Goal: Use online tool/utility: Use online tool/utility

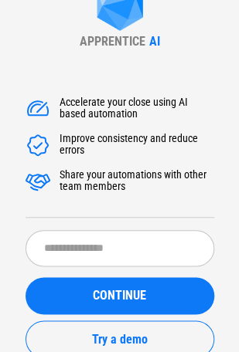
scroll to position [25, 0]
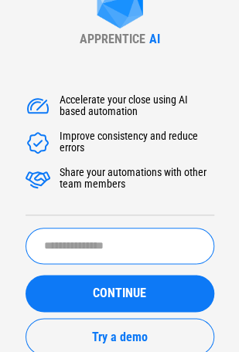
click at [77, 240] on input "text" at bounding box center [119, 246] width 188 height 36
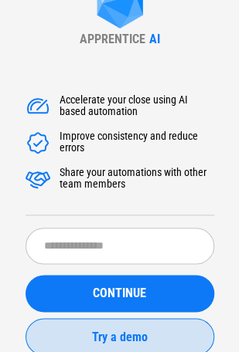
click at [127, 340] on span "Try a demo" at bounding box center [120, 337] width 56 height 12
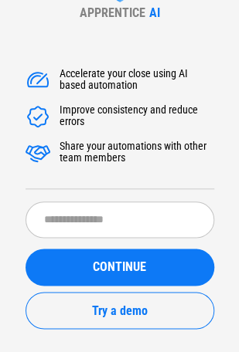
scroll to position [53, 0]
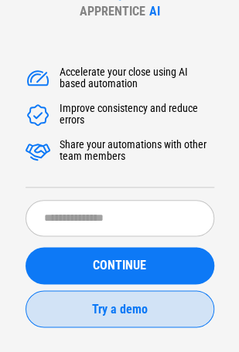
click at [116, 311] on span "Try a demo" at bounding box center [120, 309] width 56 height 12
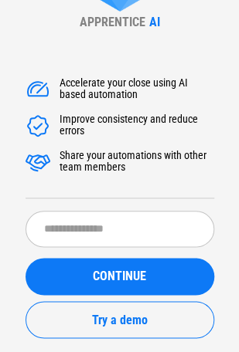
scroll to position [39, 0]
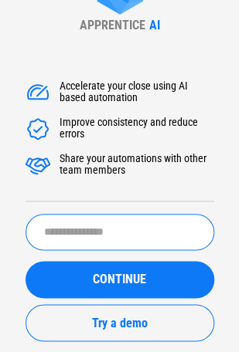
click at [49, 230] on input "text" at bounding box center [119, 232] width 188 height 36
click at [65, 229] on input "text" at bounding box center [119, 232] width 188 height 36
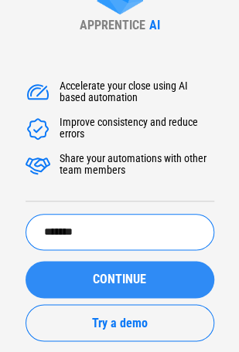
type input "*******"
click at [155, 275] on div "CONTINUE" at bounding box center [119, 279] width 151 height 12
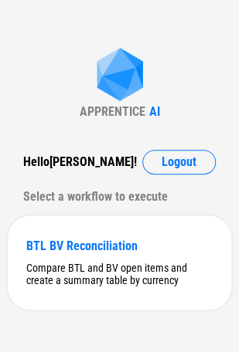
scroll to position [6, 0]
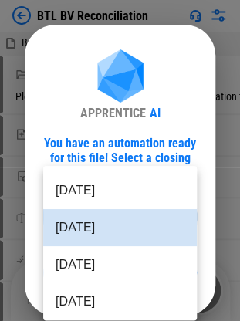
click at [187, 215] on body "BTL BV Reconciliation BTL Open Item 07-2025.xlsx Select Directory Please select…" at bounding box center [120, 160] width 240 height 321
click at [209, 173] on div at bounding box center [120, 160] width 240 height 321
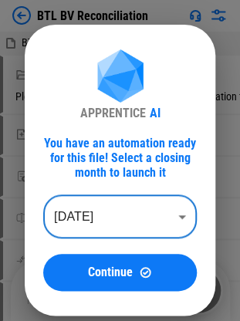
click at [175, 210] on body "BTL BV Reconciliation BTL Open Item 07-2025.xlsx Select Directory Please select…" at bounding box center [120, 160] width 240 height 321
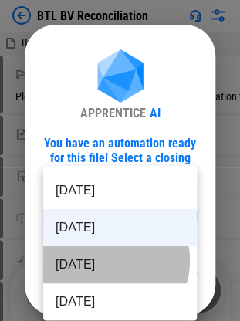
click at [112, 261] on li "Jul 2025" at bounding box center [120, 264] width 154 height 37
type input "********"
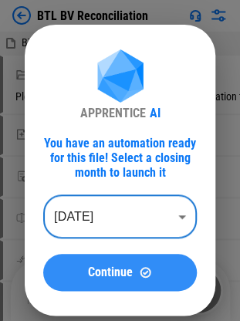
click at [113, 279] on span "Continue" at bounding box center [110, 273] width 45 height 12
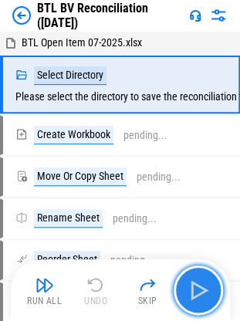
click at [201, 289] on img "button" at bounding box center [198, 290] width 25 height 25
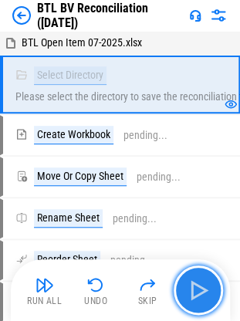
click at [201, 296] on img "button" at bounding box center [198, 290] width 25 height 25
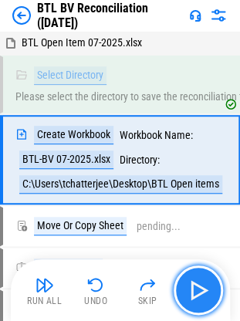
click at [202, 294] on img "button" at bounding box center [198, 290] width 25 height 25
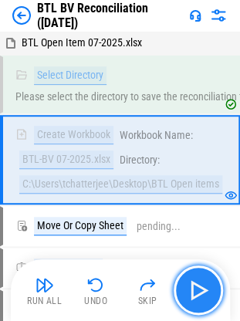
click at [202, 289] on img "button" at bounding box center [198, 290] width 25 height 25
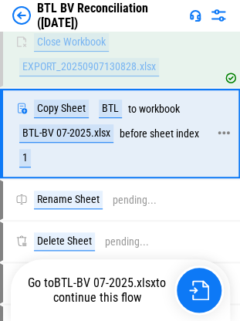
scroll to position [711, 0]
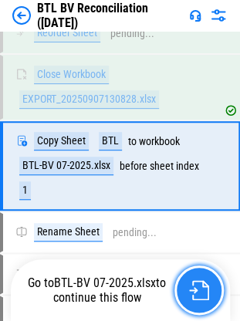
click at [199, 294] on img "button" at bounding box center [199, 290] width 20 height 20
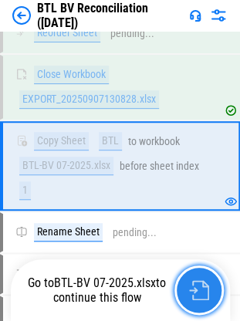
click at [202, 284] on img "button" at bounding box center [199, 290] width 20 height 20
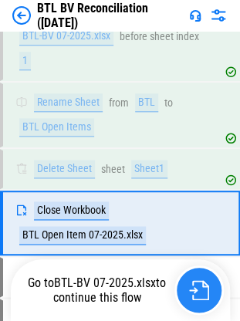
scroll to position [896, 0]
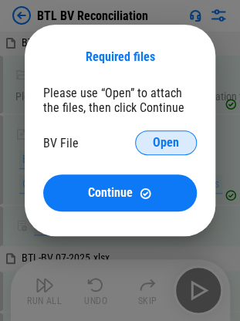
click at [161, 137] on span "Open" at bounding box center [166, 143] width 26 height 12
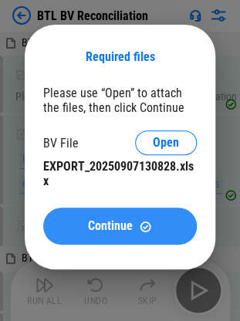
click at [108, 229] on span "Continue" at bounding box center [110, 226] width 45 height 12
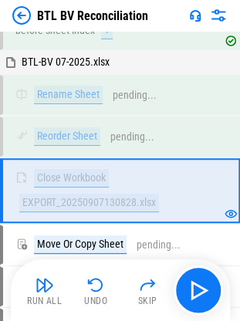
scroll to position [633, 0]
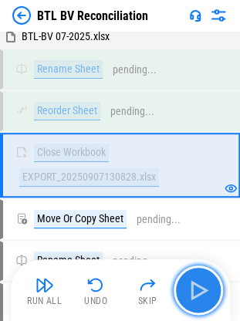
click at [200, 291] on img "button" at bounding box center [198, 290] width 25 height 25
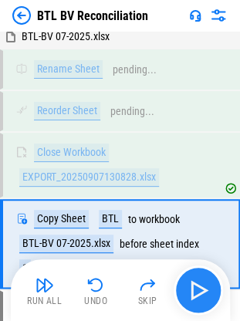
scroll to position [711, 0]
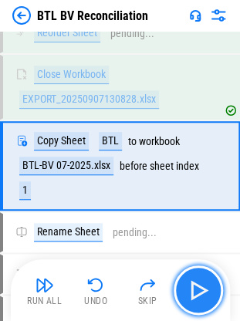
click at [202, 292] on img "button" at bounding box center [198, 290] width 25 height 25
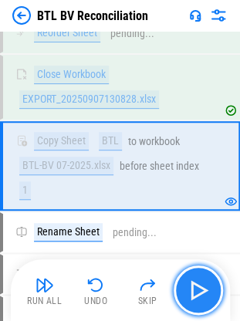
click at [195, 286] on img "button" at bounding box center [198, 290] width 25 height 25
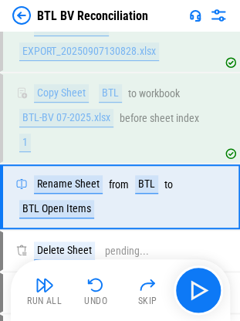
scroll to position [790, 0]
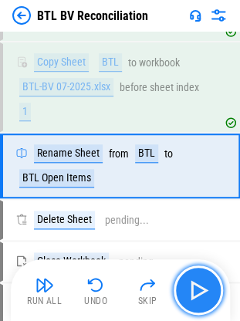
click at [195, 287] on img "button" at bounding box center [198, 290] width 25 height 25
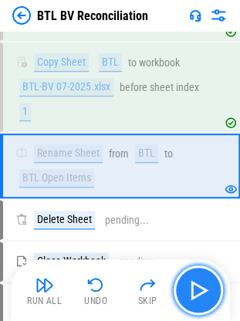
click at [196, 289] on img "button" at bounding box center [198, 290] width 25 height 25
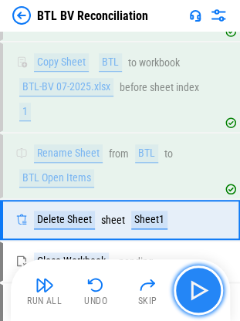
click at [192, 287] on img "button" at bounding box center [198, 290] width 25 height 25
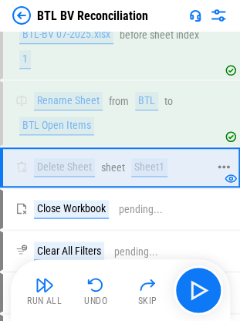
scroll to position [867, 0]
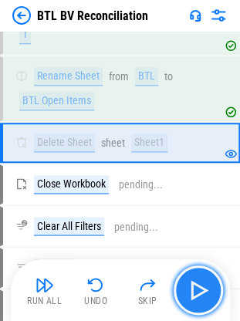
click at [193, 301] on img "button" at bounding box center [198, 290] width 25 height 25
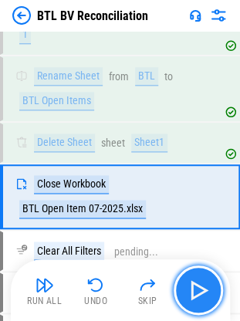
click at [197, 291] on img "button" at bounding box center [198, 290] width 25 height 25
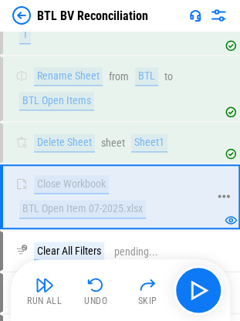
scroll to position [944, 0]
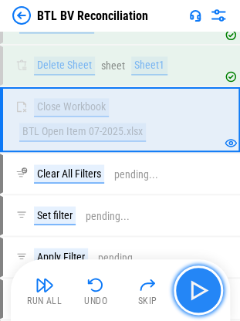
click at [199, 287] on img "button" at bounding box center [198, 290] width 25 height 25
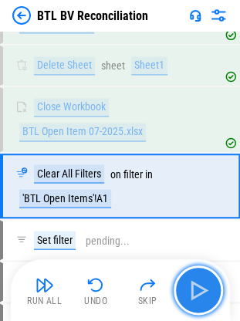
click at [195, 284] on img "button" at bounding box center [198, 290] width 25 height 25
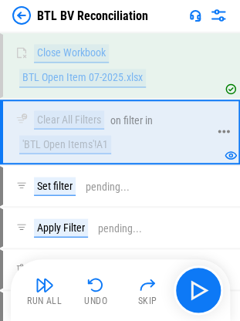
scroll to position [1021, 0]
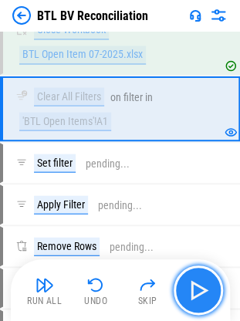
click at [201, 297] on img "button" at bounding box center [198, 290] width 25 height 25
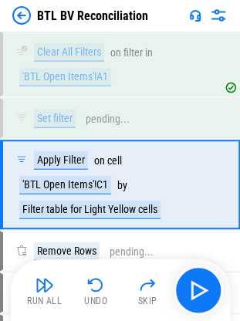
scroll to position [1082, 0]
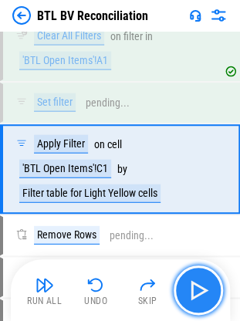
click at [198, 295] on img "button" at bounding box center [198, 290] width 25 height 25
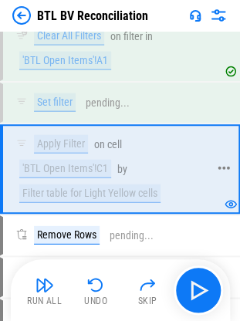
scroll to position [1159, 0]
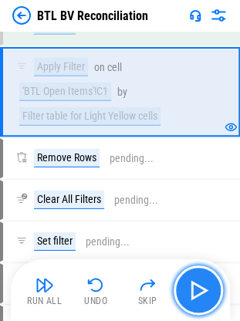
click at [199, 290] on img "button" at bounding box center [198, 290] width 25 height 25
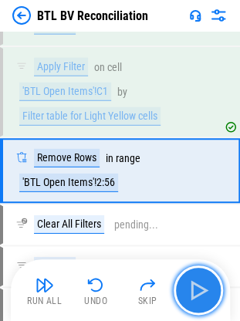
click at [200, 287] on img "button" at bounding box center [198, 290] width 25 height 25
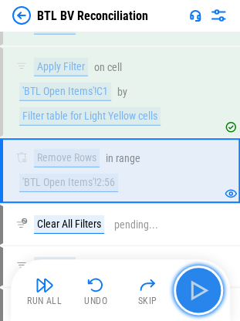
click at [199, 287] on img "button" at bounding box center [198, 290] width 25 height 25
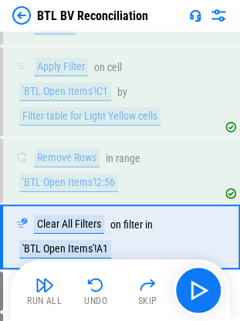
scroll to position [1226, 0]
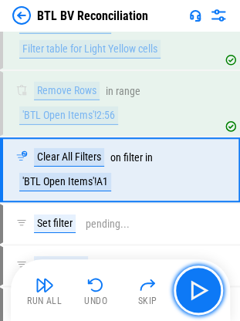
click at [199, 288] on img "button" at bounding box center [198, 290] width 25 height 25
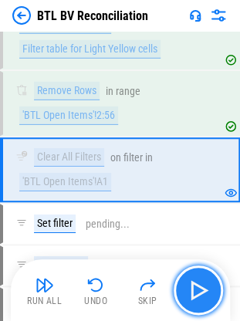
click at [198, 289] on img "button" at bounding box center [198, 290] width 25 height 25
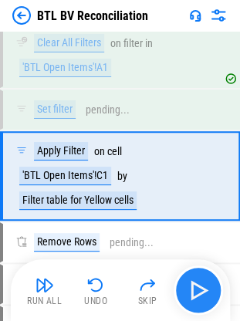
scroll to position [1346, 0]
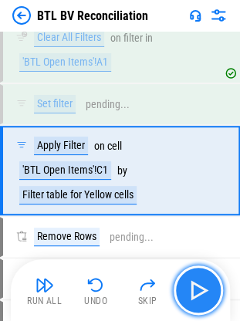
click at [199, 282] on img "button" at bounding box center [198, 290] width 25 height 25
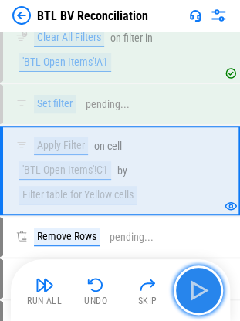
click at [204, 290] on img "button" at bounding box center [198, 290] width 25 height 25
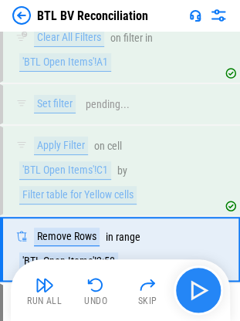
scroll to position [1424, 0]
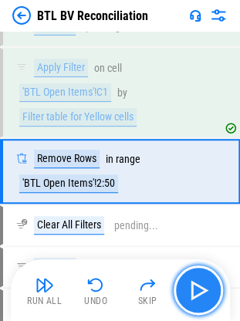
click at [204, 290] on img "button" at bounding box center [198, 290] width 25 height 25
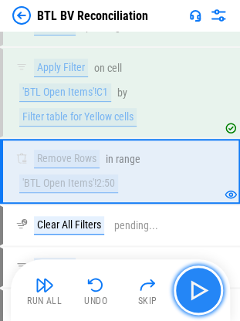
click at [204, 288] on img "button" at bounding box center [198, 290] width 25 height 25
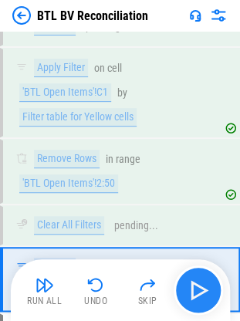
scroll to position [1531, 0]
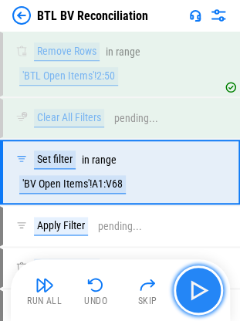
click at [204, 288] on img "button" at bounding box center [198, 290] width 25 height 25
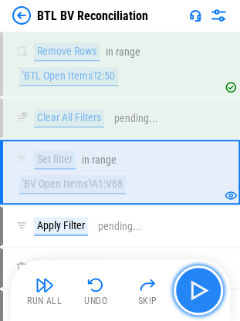
click at [196, 289] on img "button" at bounding box center [198, 290] width 25 height 25
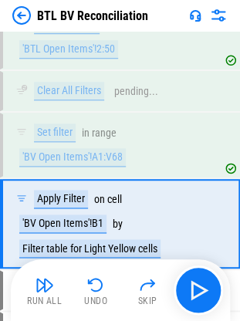
scroll to position [1609, 0]
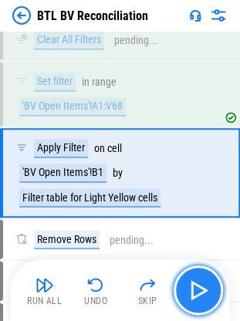
click at [202, 289] on img "button" at bounding box center [198, 290] width 25 height 25
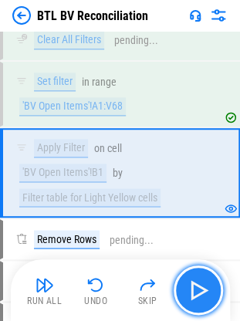
click at [202, 287] on img "button" at bounding box center [198, 290] width 25 height 25
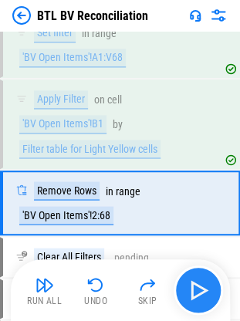
scroll to position [1687, 0]
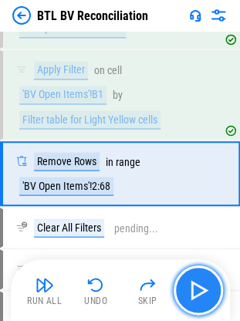
click at [202, 287] on img "button" at bounding box center [198, 290] width 25 height 25
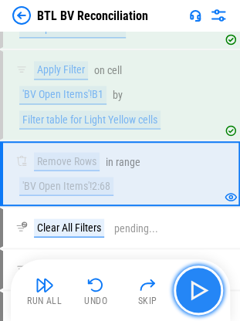
click at [202, 287] on img "button" at bounding box center [198, 290] width 25 height 25
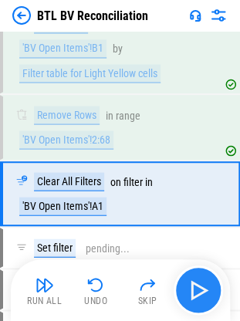
scroll to position [1754, 0]
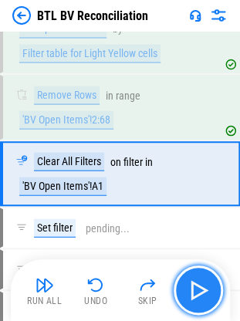
click at [202, 287] on img "button" at bounding box center [198, 290] width 25 height 25
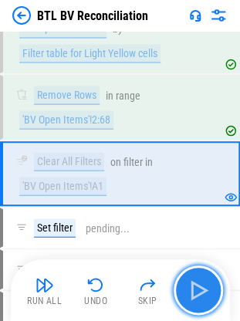
click at [202, 287] on img "button" at bounding box center [198, 290] width 25 height 25
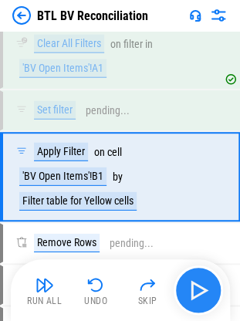
scroll to position [1873, 0]
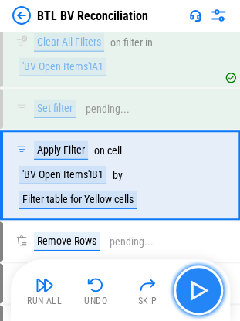
click at [202, 287] on img "button" at bounding box center [198, 290] width 25 height 25
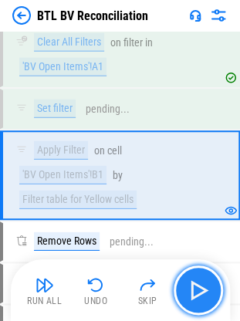
click at [202, 287] on img "button" at bounding box center [198, 290] width 25 height 25
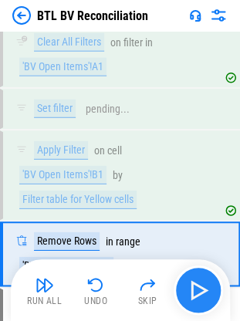
scroll to position [1951, 0]
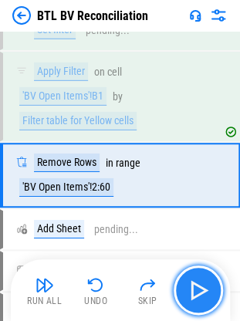
click at [202, 287] on img "button" at bounding box center [198, 290] width 25 height 25
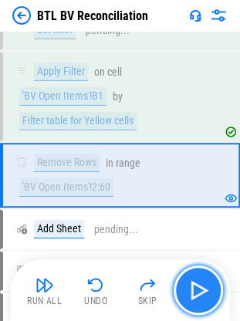
click at [202, 287] on img "button" at bounding box center [198, 290] width 25 height 25
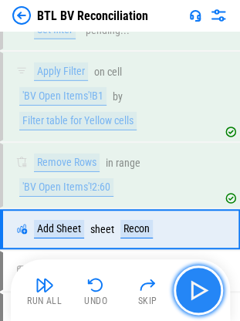
click at [202, 287] on img "button" at bounding box center [198, 290] width 25 height 25
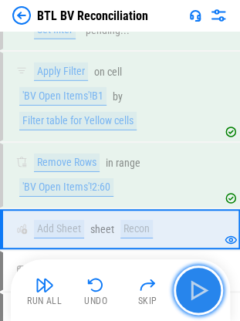
click at [202, 287] on img "button" at bounding box center [198, 290] width 25 height 25
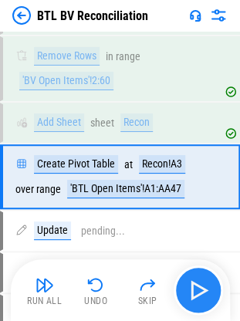
scroll to position [2059, 0]
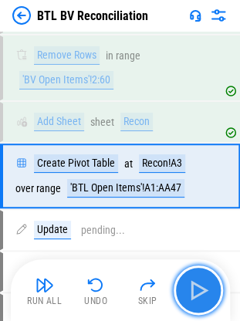
click at [202, 287] on img "button" at bounding box center [198, 290] width 25 height 25
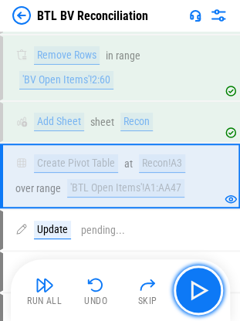
click at [202, 287] on img "button" at bounding box center [198, 290] width 25 height 25
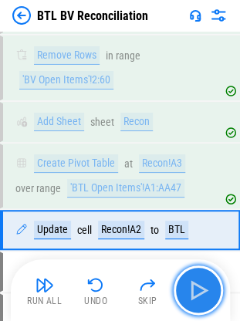
click at [202, 287] on img "button" at bounding box center [198, 290] width 25 height 25
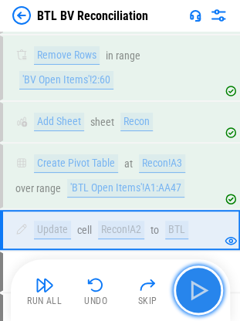
click at [202, 287] on img "button" at bounding box center [198, 290] width 25 height 25
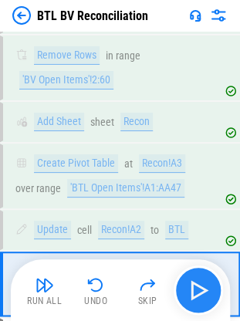
scroll to position [2166, 0]
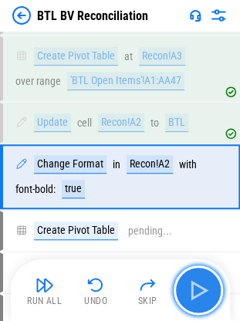
click at [202, 287] on img "button" at bounding box center [198, 290] width 25 height 25
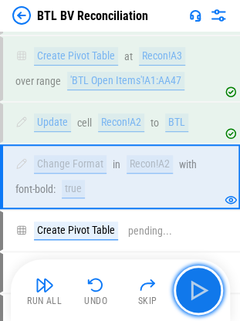
click at [202, 289] on img "button" at bounding box center [198, 290] width 25 height 25
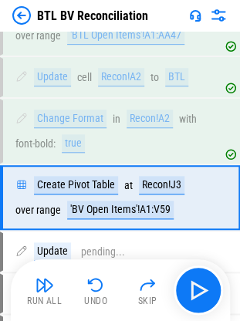
scroll to position [2232, 0]
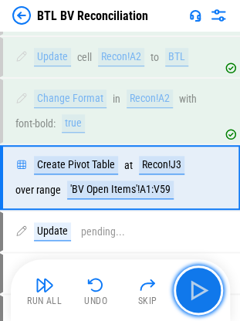
click at [202, 289] on img "button" at bounding box center [198, 290] width 25 height 25
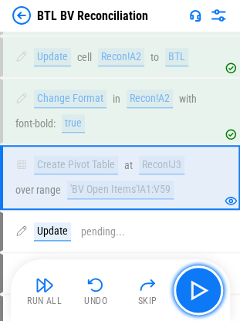
click at [202, 289] on img "button" at bounding box center [198, 290] width 25 height 25
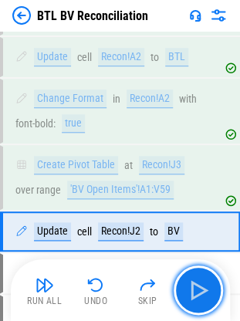
click at [202, 289] on img "button" at bounding box center [198, 290] width 25 height 25
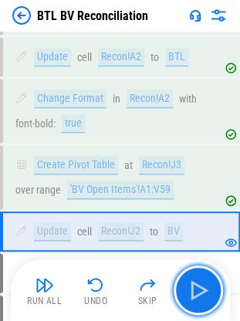
click at [202, 289] on img "button" at bounding box center [198, 290] width 25 height 25
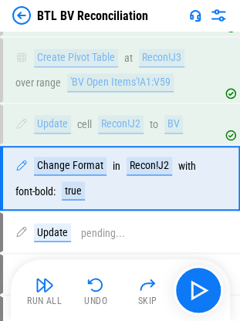
scroll to position [2339, 0]
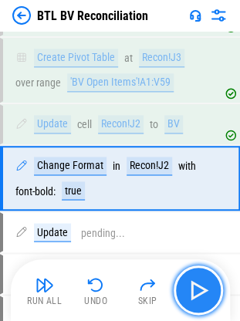
click at [199, 287] on img "button" at bounding box center [198, 290] width 25 height 25
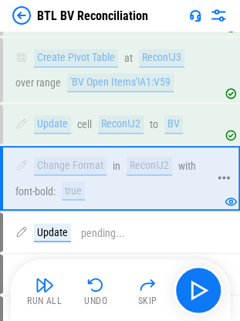
click at [226, 171] on icon at bounding box center [224, 178] width 14 height 14
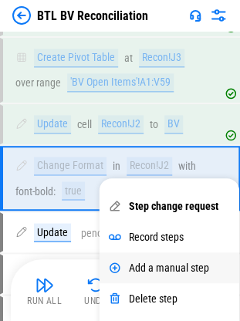
scroll to position [2494, 0]
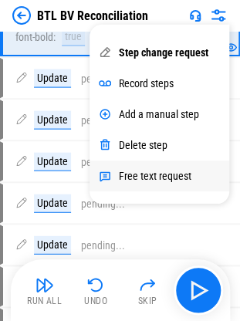
click at [161, 175] on div "Free text request" at bounding box center [155, 175] width 73 height 12
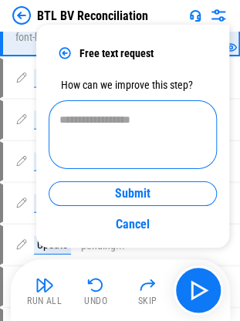
click at [130, 121] on textarea at bounding box center [132, 134] width 147 height 43
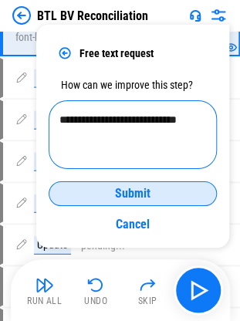
type textarea "**********"
click at [119, 187] on span "Submit" at bounding box center [133, 193] width 36 height 12
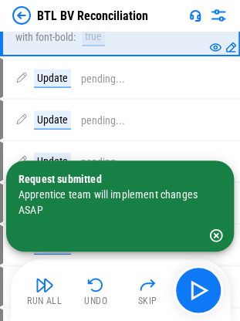
click at [215, 236] on icon "button" at bounding box center [216, 235] width 13 height 13
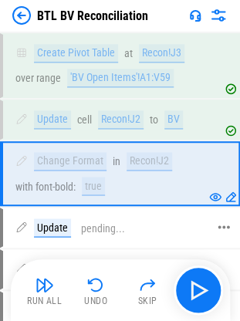
scroll to position [2416, 0]
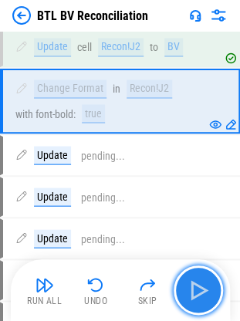
click at [199, 287] on img "button" at bounding box center [198, 290] width 25 height 25
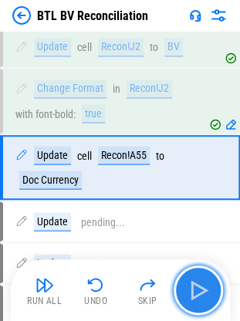
click at [199, 294] on img "button" at bounding box center [198, 290] width 25 height 25
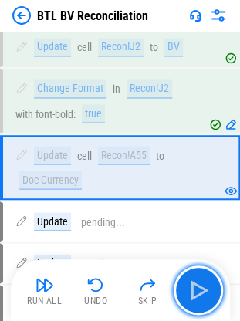
click at [199, 294] on img "button" at bounding box center [198, 290] width 25 height 25
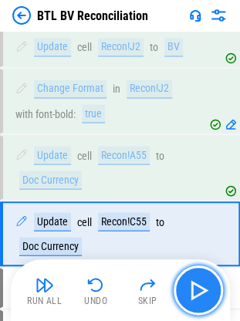
click at [194, 284] on img "button" at bounding box center [198, 290] width 25 height 25
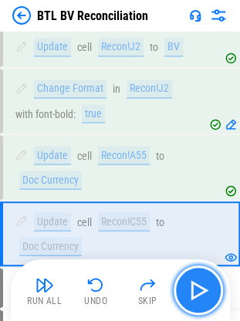
click at [199, 284] on img "button" at bounding box center [198, 290] width 25 height 25
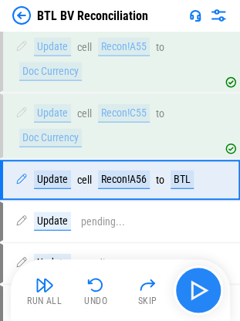
scroll to position [2525, 0]
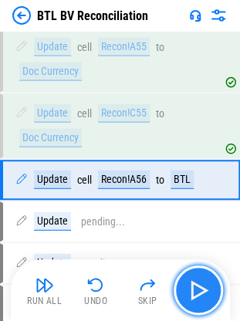
click at [199, 284] on img "button" at bounding box center [198, 290] width 25 height 25
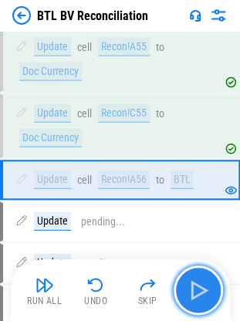
click at [199, 285] on img "button" at bounding box center [198, 290] width 25 height 25
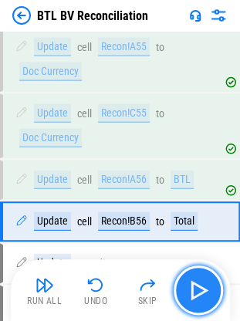
click at [199, 287] on img "button" at bounding box center [198, 290] width 25 height 25
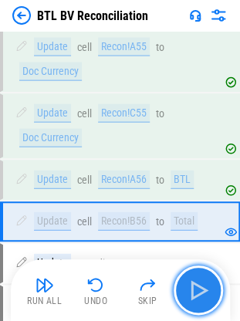
click at [199, 287] on img "button" at bounding box center [198, 290] width 25 height 25
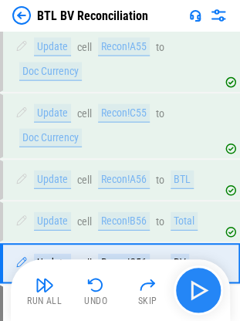
scroll to position [2608, 0]
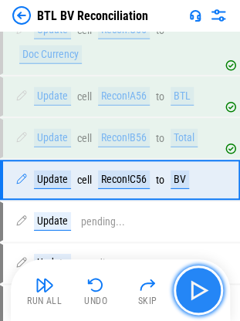
click at [199, 287] on img "button" at bounding box center [198, 290] width 25 height 25
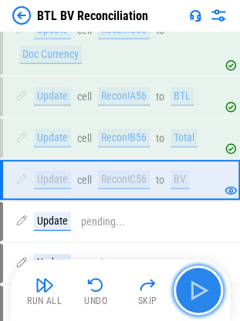
click at [199, 287] on img "button" at bounding box center [198, 290] width 25 height 25
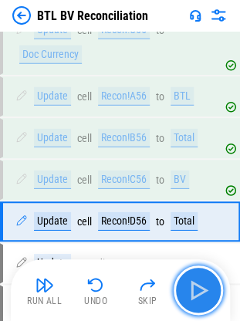
click at [199, 287] on img "button" at bounding box center [198, 290] width 25 height 25
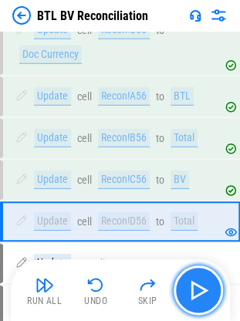
click at [198, 290] on img "button" at bounding box center [198, 290] width 25 height 25
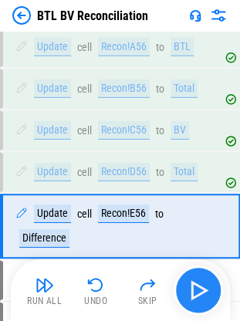
scroll to position [2703, 0]
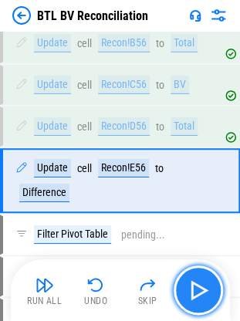
click at [198, 282] on img "button" at bounding box center [198, 290] width 25 height 25
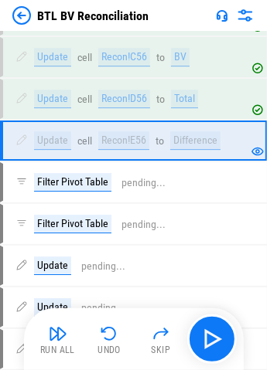
scroll to position [2532, 0]
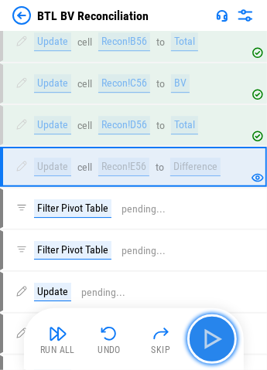
click at [209, 332] on img "button" at bounding box center [211, 339] width 25 height 25
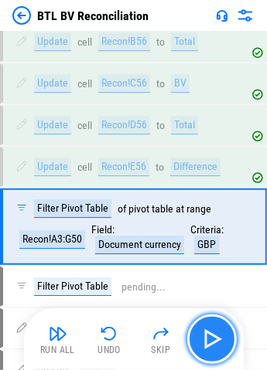
click at [209, 332] on img "button" at bounding box center [211, 339] width 25 height 25
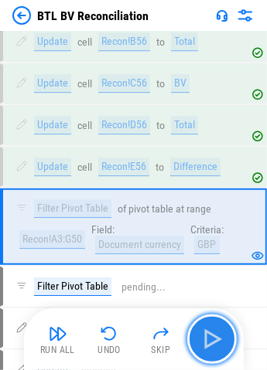
click at [216, 332] on img "button" at bounding box center [211, 339] width 25 height 25
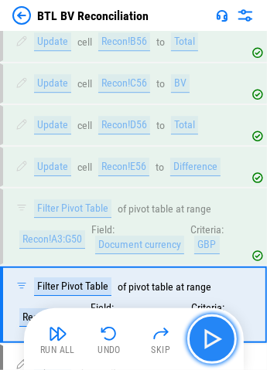
click at [216, 332] on img "button" at bounding box center [211, 339] width 25 height 25
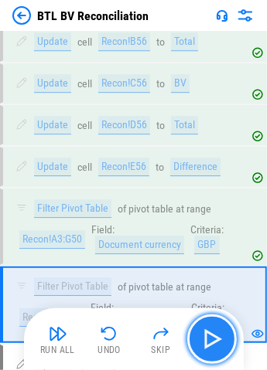
click at [216, 332] on img "button" at bounding box center [211, 339] width 25 height 25
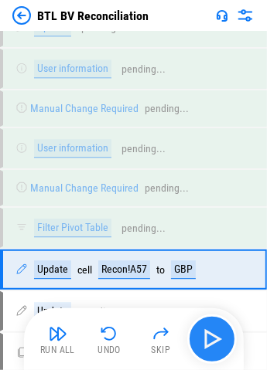
scroll to position [3781, 0]
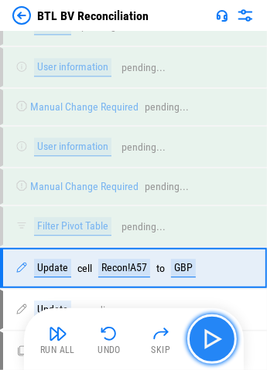
click at [216, 332] on img "button" at bounding box center [211, 339] width 25 height 25
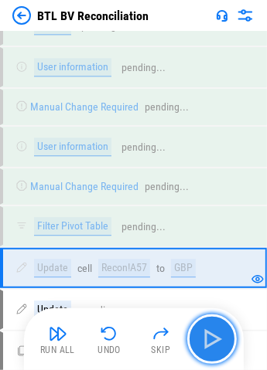
click at [216, 332] on img "button" at bounding box center [211, 339] width 25 height 25
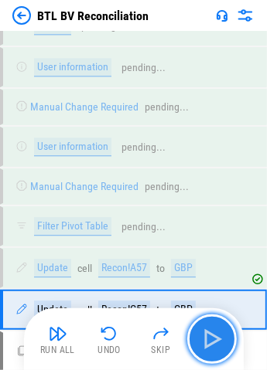
click at [216, 332] on img "button" at bounding box center [211, 339] width 25 height 25
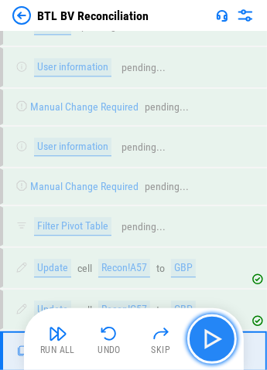
click at [216, 332] on img "button" at bounding box center [211, 339] width 25 height 25
click at [212, 332] on img "button" at bounding box center [211, 339] width 25 height 25
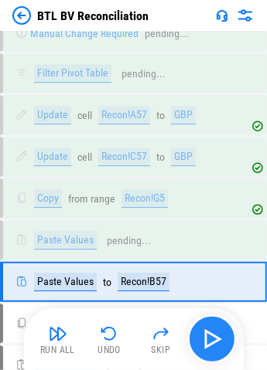
scroll to position [3944, 0]
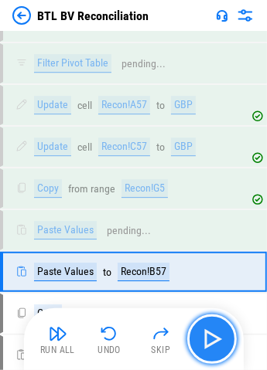
click at [212, 332] on img "button" at bounding box center [211, 339] width 25 height 25
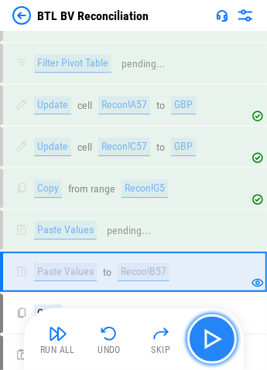
click at [212, 332] on img "button" at bounding box center [211, 339] width 25 height 25
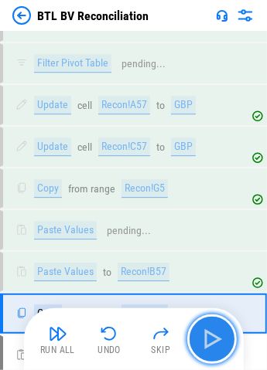
click at [212, 332] on img "button" at bounding box center [211, 339] width 25 height 25
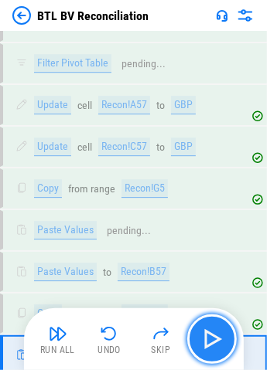
click at [212, 332] on img "button" at bounding box center [211, 339] width 25 height 25
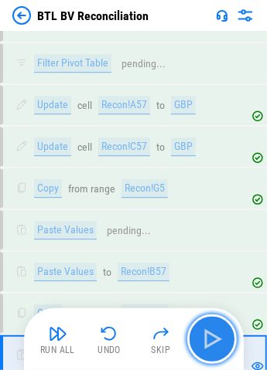
click at [212, 332] on img "button" at bounding box center [211, 339] width 25 height 25
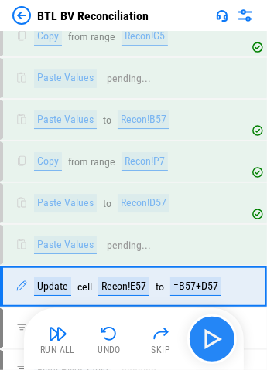
scroll to position [4106, 0]
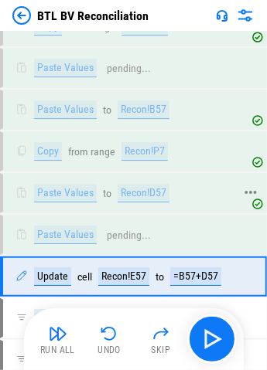
click at [138, 184] on div "Recon!D57" at bounding box center [143, 193] width 52 height 19
click at [150, 142] on div "Recon!P7" at bounding box center [144, 151] width 46 height 19
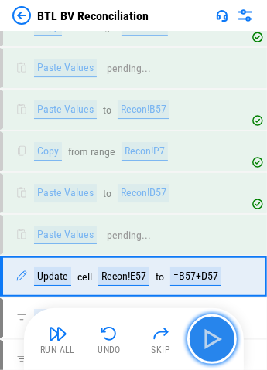
click at [210, 332] on img "button" at bounding box center [211, 339] width 25 height 25
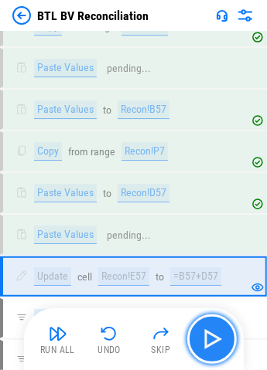
click at [216, 332] on img "button" at bounding box center [211, 339] width 25 height 25
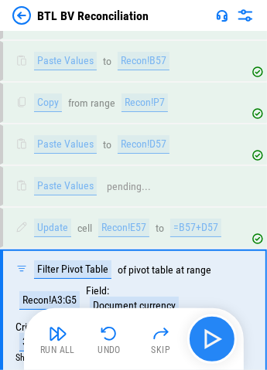
scroll to position [4171, 0]
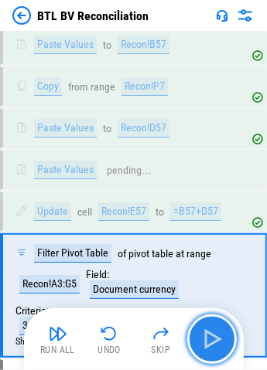
click at [220, 332] on img "button" at bounding box center [211, 339] width 25 height 25
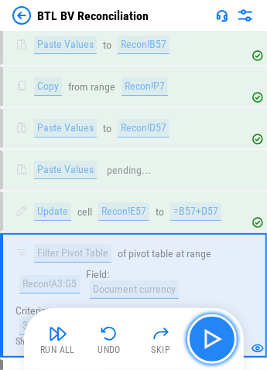
click at [214, 332] on img "button" at bounding box center [211, 339] width 25 height 25
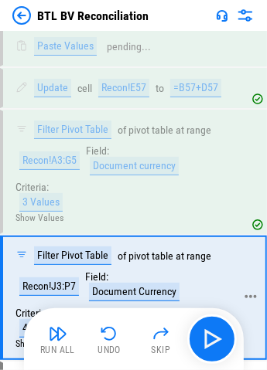
scroll to position [4295, 0]
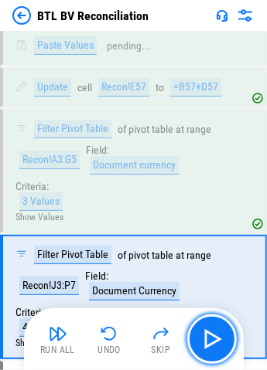
click at [201, 332] on img "button" at bounding box center [211, 339] width 25 height 25
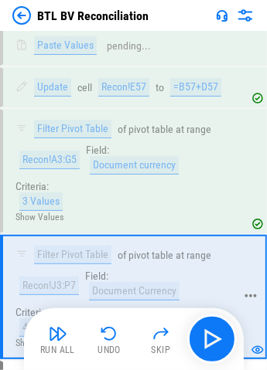
click at [26, 254] on div "Filter Pivot Table of pivot table at range Recon!J3:P7 Field: Document Currency…" at bounding box center [126, 296] width 246 height 121
click at [29, 332] on button "Show Values" at bounding box center [39, 343] width 48 height 11
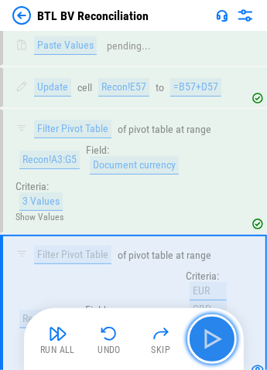
click at [211, 332] on img "button" at bounding box center [211, 339] width 25 height 25
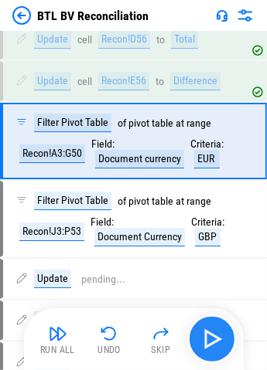
scroll to position [2518, 0]
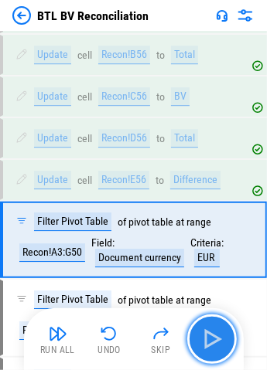
click at [216, 332] on img "button" at bounding box center [211, 339] width 25 height 25
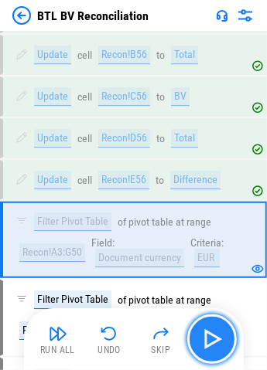
click at [216, 332] on img "button" at bounding box center [211, 339] width 25 height 25
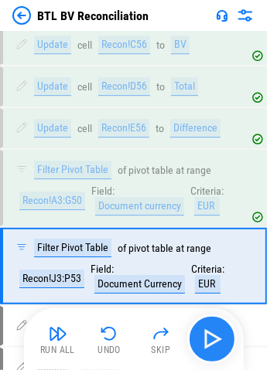
scroll to position [2596, 0]
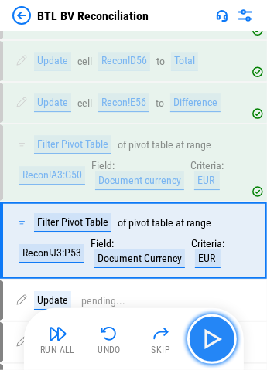
click at [216, 332] on img "button" at bounding box center [211, 339] width 25 height 25
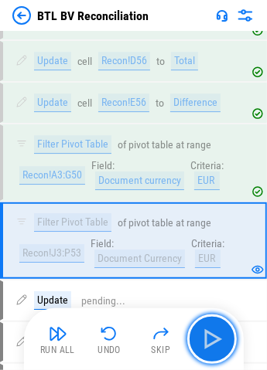
click at [216, 332] on img "button" at bounding box center [211, 339] width 25 height 25
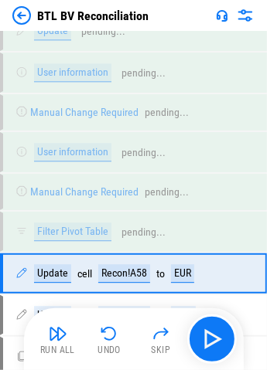
scroll to position [3781, 0]
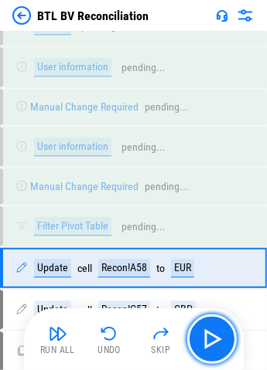
click at [216, 332] on img "button" at bounding box center [211, 339] width 25 height 25
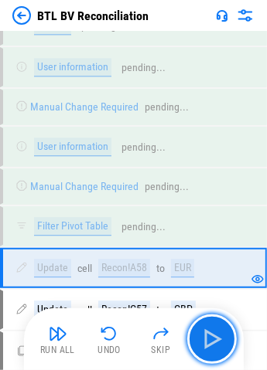
click at [216, 332] on img "button" at bounding box center [211, 339] width 25 height 25
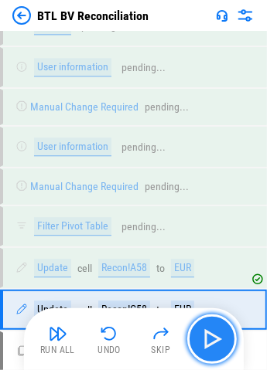
click at [214, 332] on img "button" at bounding box center [211, 339] width 25 height 25
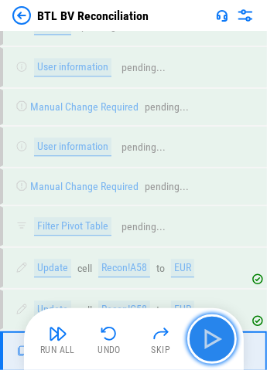
click at [214, 332] on img "button" at bounding box center [211, 339] width 25 height 25
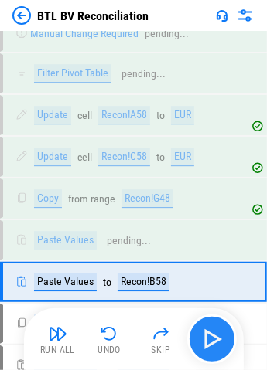
scroll to position [3944, 0]
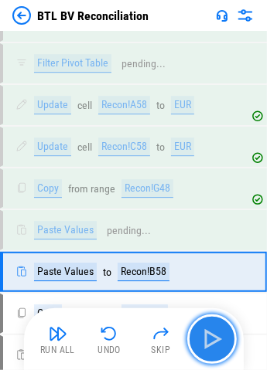
click at [214, 332] on img "button" at bounding box center [211, 339] width 25 height 25
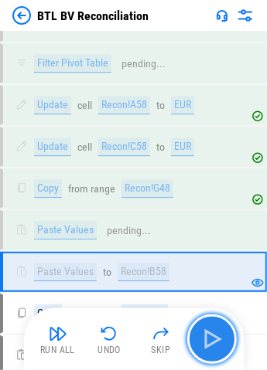
click at [214, 332] on img "button" at bounding box center [211, 339] width 25 height 25
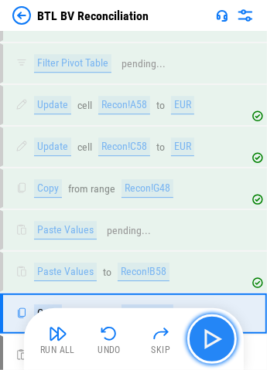
click at [214, 332] on img "button" at bounding box center [211, 339] width 25 height 25
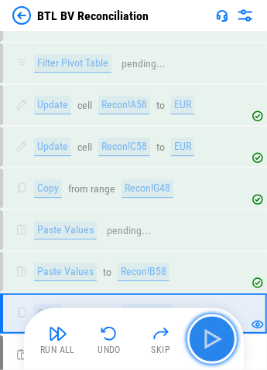
click at [214, 332] on img "button" at bounding box center [211, 339] width 25 height 25
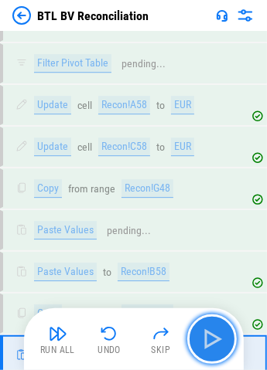
click at [214, 332] on img "button" at bounding box center [211, 339] width 25 height 25
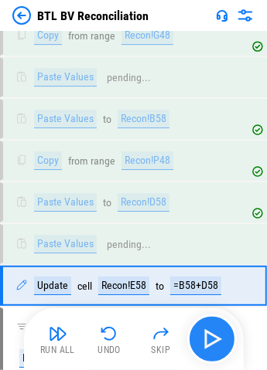
scroll to position [4106, 0]
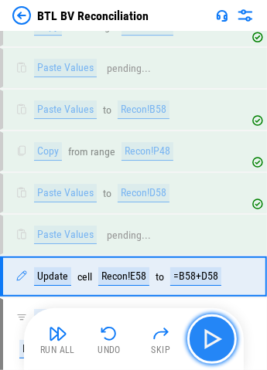
click at [214, 332] on img "button" at bounding box center [211, 339] width 25 height 25
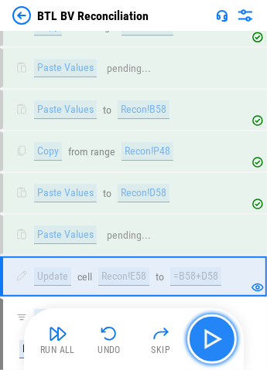
click at [214, 332] on img "button" at bounding box center [211, 339] width 25 height 25
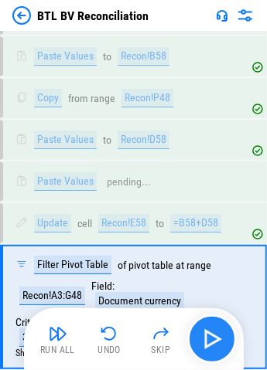
scroll to position [4189, 0]
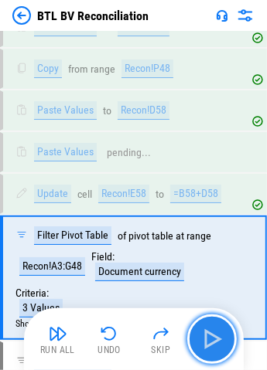
click at [214, 332] on img "button" at bounding box center [211, 339] width 25 height 25
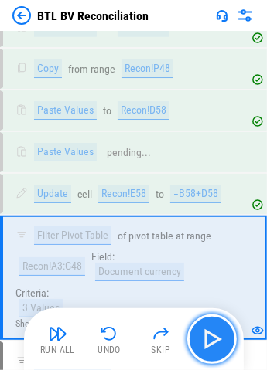
click at [214, 332] on img "button" at bounding box center [211, 339] width 25 height 25
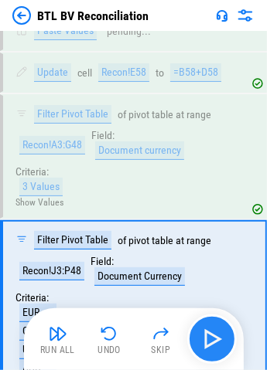
scroll to position [4322, 0]
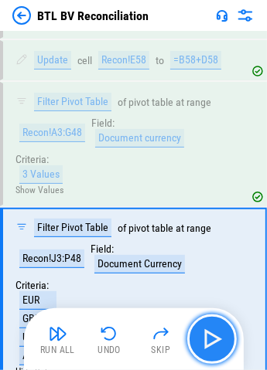
click at [214, 332] on img "button" at bounding box center [211, 339] width 25 height 25
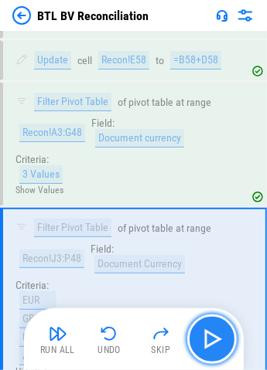
click at [214, 332] on img "button" at bounding box center [211, 339] width 25 height 25
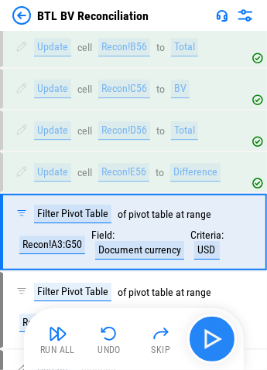
scroll to position [2518, 0]
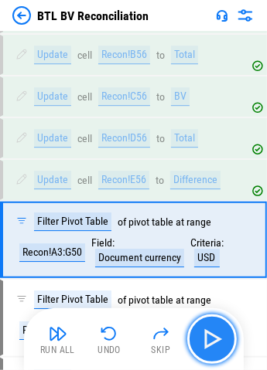
click at [214, 332] on img "button" at bounding box center [211, 339] width 25 height 25
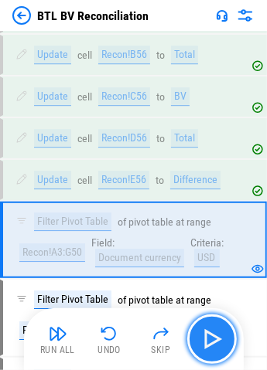
click at [214, 332] on img "button" at bounding box center [211, 339] width 25 height 25
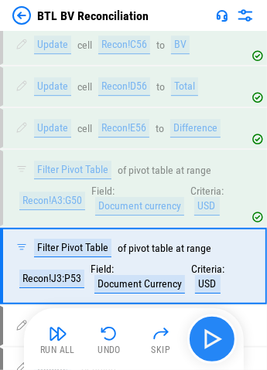
scroll to position [2596, 0]
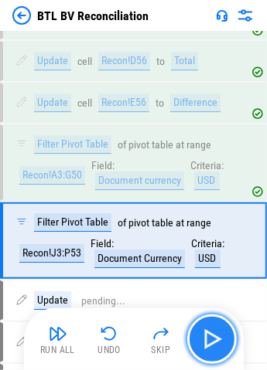
click at [214, 332] on img "button" at bounding box center [211, 339] width 25 height 25
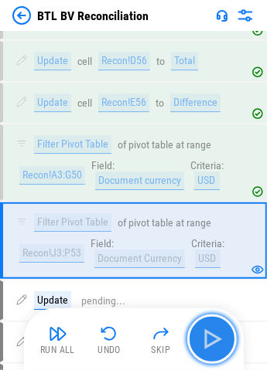
click at [214, 332] on img "button" at bounding box center [211, 339] width 25 height 25
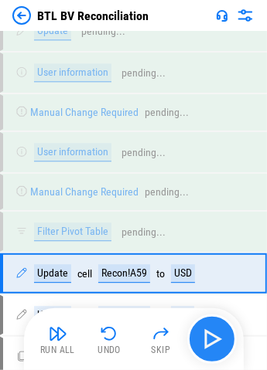
scroll to position [3781, 0]
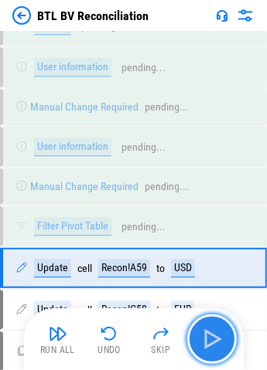
click at [214, 332] on img "button" at bounding box center [211, 339] width 25 height 25
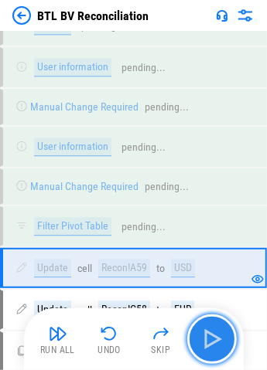
click at [214, 332] on img "button" at bounding box center [211, 339] width 25 height 25
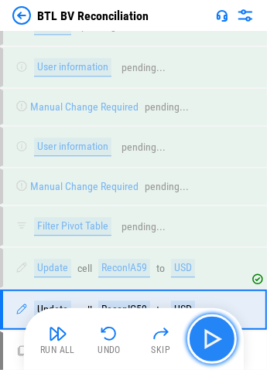
click at [214, 332] on img "button" at bounding box center [211, 339] width 25 height 25
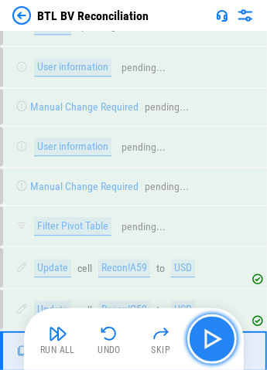
click at [214, 332] on img "button" at bounding box center [211, 339] width 25 height 25
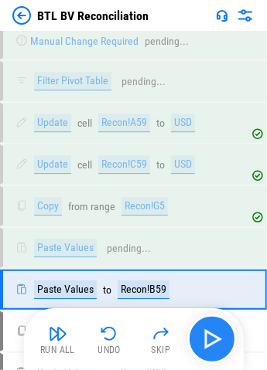
scroll to position [3944, 0]
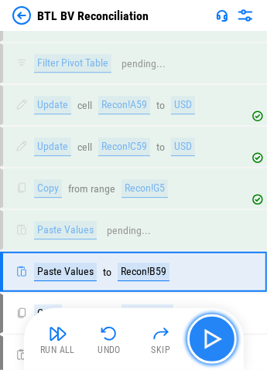
click at [214, 332] on img "button" at bounding box center [211, 339] width 25 height 25
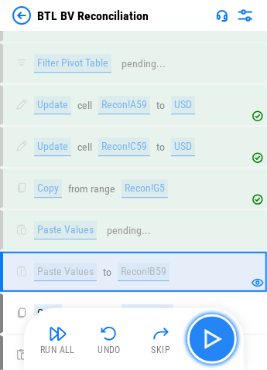
click at [214, 332] on img "button" at bounding box center [211, 339] width 25 height 25
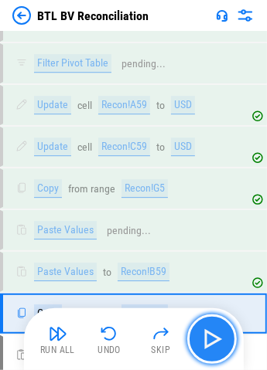
click at [214, 332] on img "button" at bounding box center [211, 339] width 25 height 25
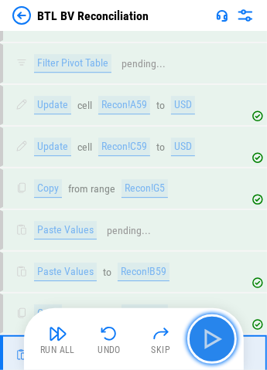
click at [214, 332] on img "button" at bounding box center [211, 339] width 25 height 25
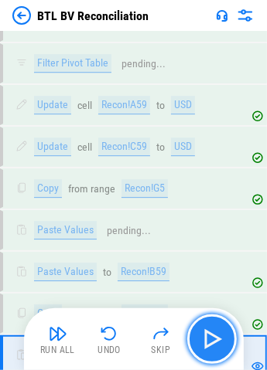
click at [214, 332] on img "button" at bounding box center [211, 339] width 25 height 25
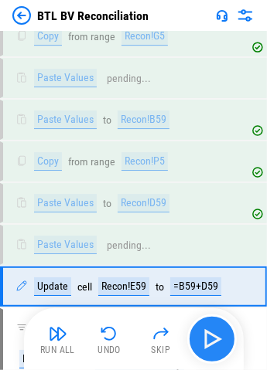
scroll to position [4106, 0]
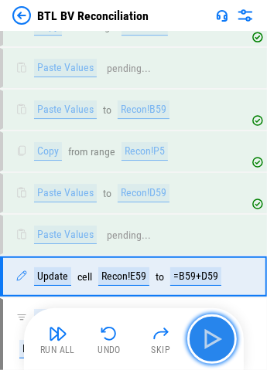
click at [214, 332] on img "button" at bounding box center [211, 339] width 25 height 25
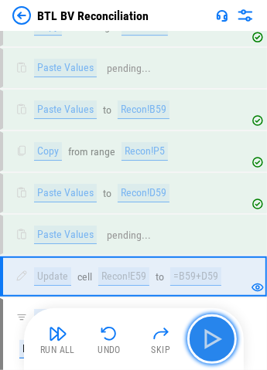
click at [214, 332] on img "button" at bounding box center [211, 339] width 25 height 25
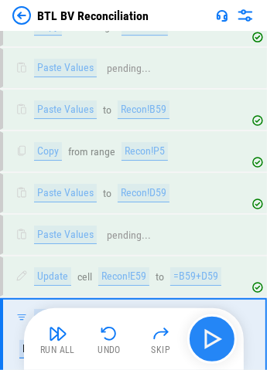
scroll to position [4189, 0]
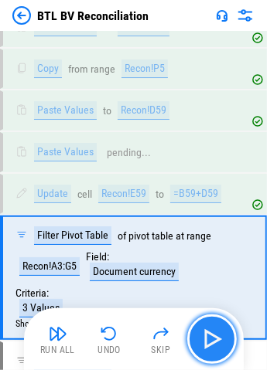
click at [214, 332] on img "button" at bounding box center [211, 339] width 25 height 25
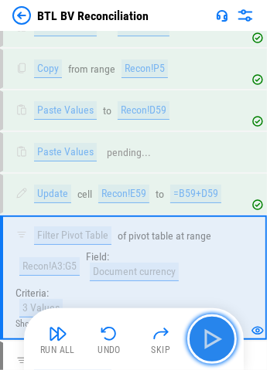
click at [214, 332] on img "button" at bounding box center [211, 339] width 25 height 25
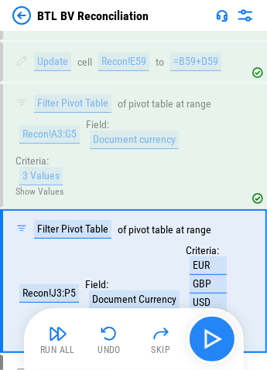
scroll to position [4322, 0]
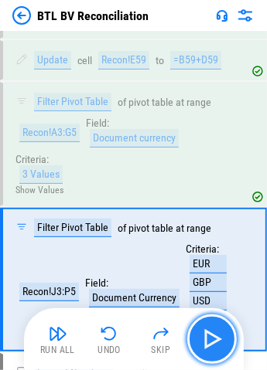
click at [214, 332] on img "button" at bounding box center [211, 339] width 25 height 25
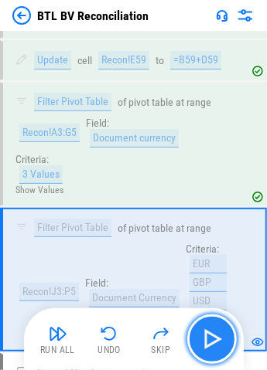
click at [214, 332] on img "button" at bounding box center [211, 339] width 25 height 25
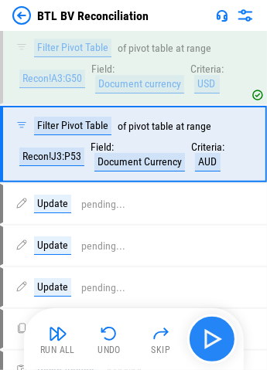
scroll to position [2596, 0]
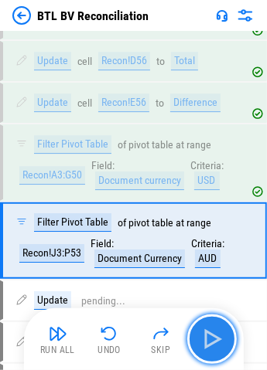
click at [214, 332] on img "button" at bounding box center [211, 339] width 25 height 25
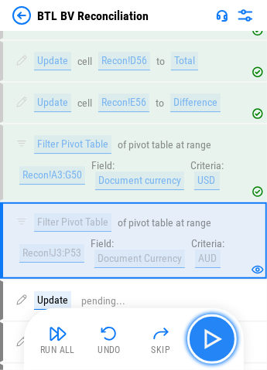
click at [214, 332] on img "button" at bounding box center [211, 339] width 25 height 25
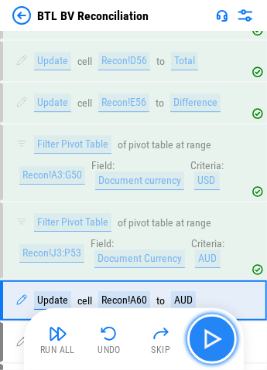
click at [214, 332] on img "button" at bounding box center [211, 339] width 25 height 25
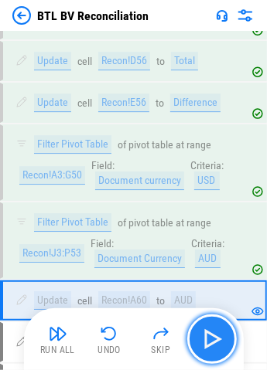
click at [214, 332] on img "button" at bounding box center [211, 339] width 25 height 25
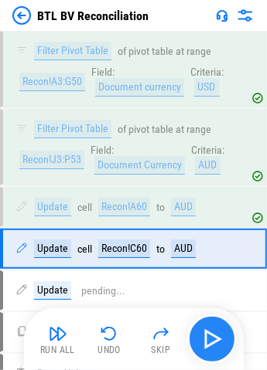
scroll to position [2695, 0]
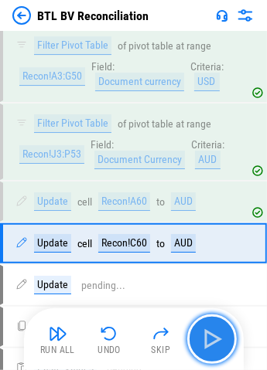
click at [213, 332] on img "button" at bounding box center [211, 339] width 25 height 25
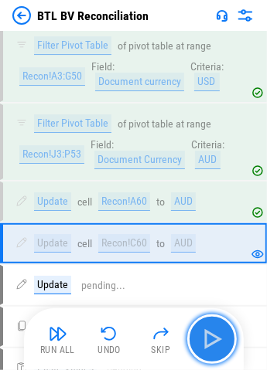
click at [213, 332] on img "button" at bounding box center [211, 339] width 25 height 25
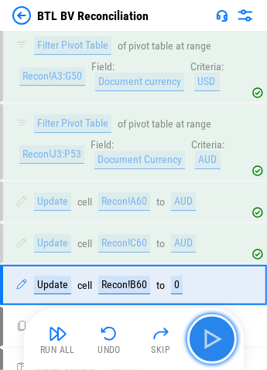
click at [214, 332] on img "button" at bounding box center [211, 339] width 25 height 25
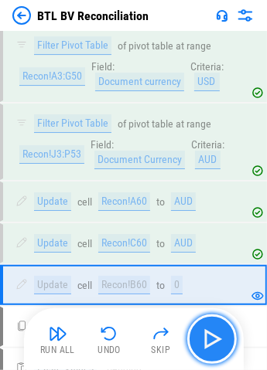
click at [214, 332] on img "button" at bounding box center [211, 339] width 25 height 25
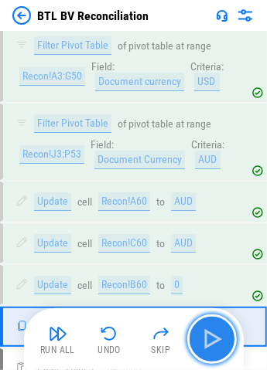
click at [215, 332] on img "button" at bounding box center [211, 339] width 25 height 25
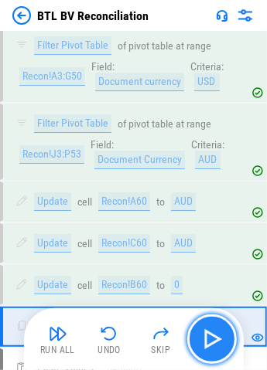
click at [215, 332] on img "button" at bounding box center [211, 339] width 25 height 25
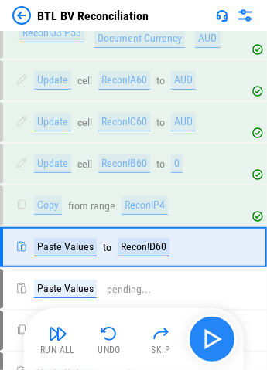
scroll to position [2817, 0]
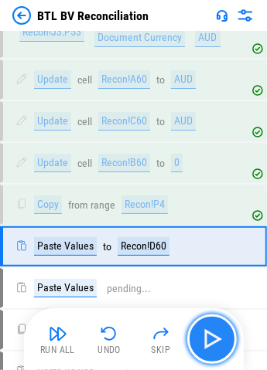
click at [215, 332] on img "button" at bounding box center [211, 339] width 25 height 25
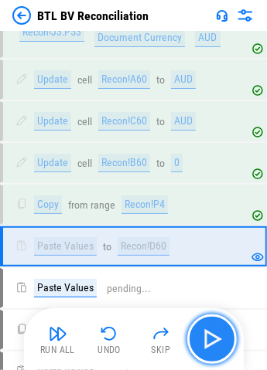
click at [215, 332] on img "button" at bounding box center [211, 339] width 25 height 25
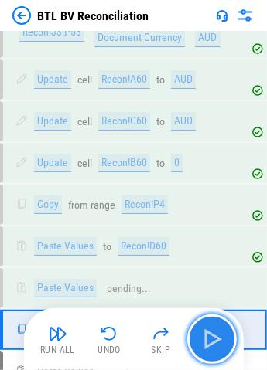
click at [216, 332] on img "button" at bounding box center [211, 339] width 25 height 25
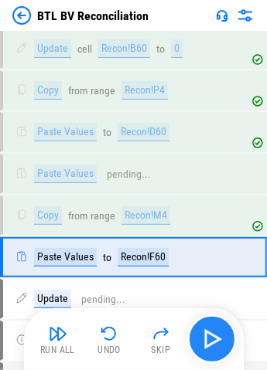
scroll to position [2939, 0]
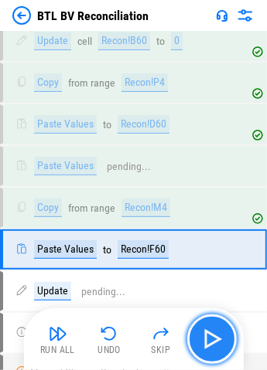
click at [216, 332] on img "button" at bounding box center [211, 339] width 25 height 25
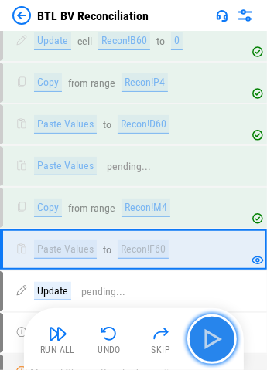
click at [216, 332] on img "button" at bounding box center [211, 339] width 25 height 25
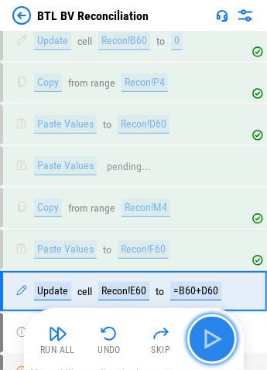
click at [216, 332] on img "button" at bounding box center [211, 339] width 25 height 25
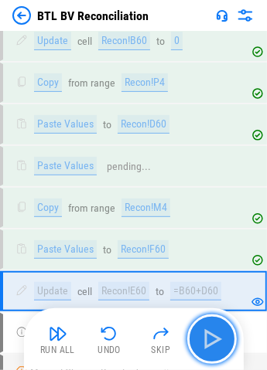
click at [216, 332] on img "button" at bounding box center [211, 339] width 25 height 25
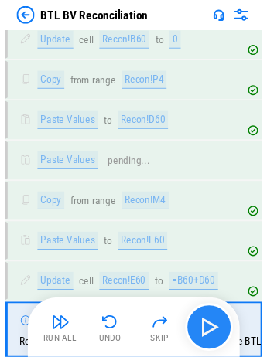
scroll to position [3035, 0]
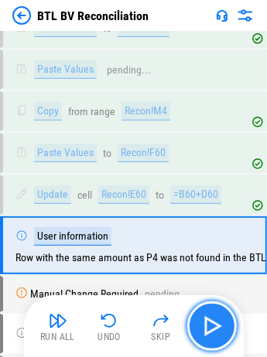
click at [210, 332] on img "button" at bounding box center [211, 326] width 25 height 25
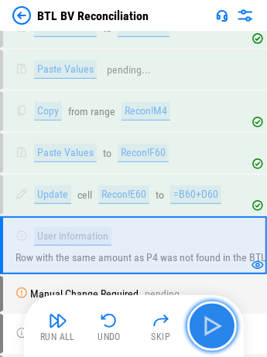
click at [216, 325] on img "button" at bounding box center [211, 326] width 25 height 25
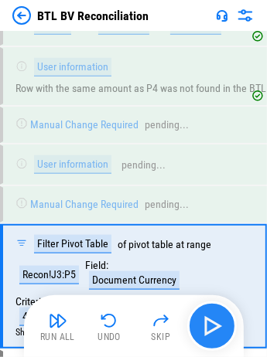
scroll to position [3224, 0]
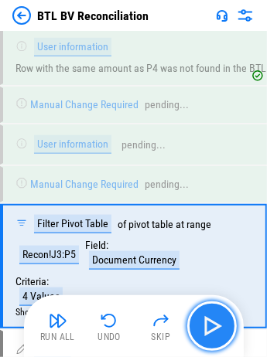
click at [216, 325] on img "button" at bounding box center [211, 326] width 25 height 25
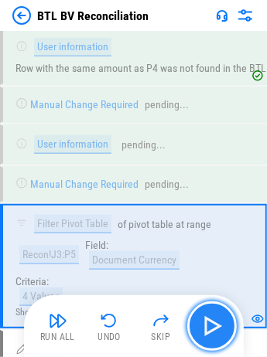
click at [216, 325] on img "button" at bounding box center [211, 326] width 25 height 25
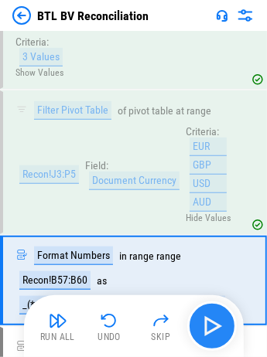
scroll to position [4547, 0]
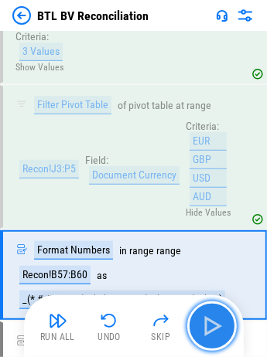
click at [216, 322] on img "button" at bounding box center [211, 326] width 25 height 25
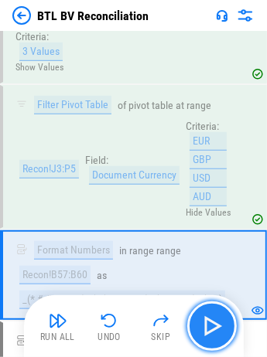
click at [216, 324] on img "button" at bounding box center [211, 326] width 25 height 25
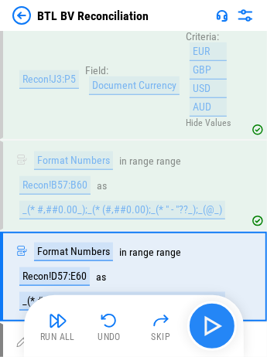
scroll to position [4637, 0]
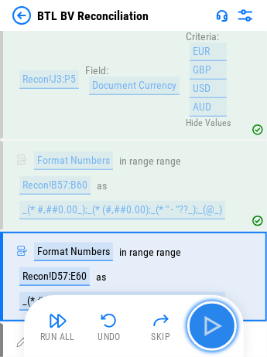
click at [216, 324] on img "button" at bounding box center [211, 326] width 25 height 25
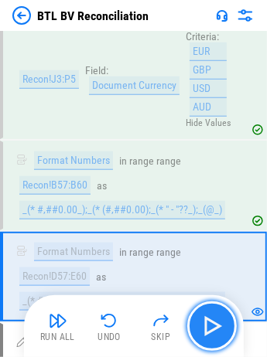
click at [216, 324] on img "button" at bounding box center [211, 326] width 25 height 25
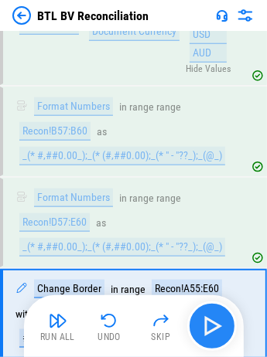
scroll to position [4726, 0]
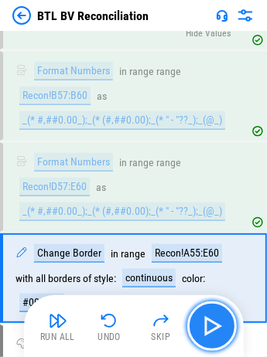
click at [216, 324] on img "button" at bounding box center [211, 326] width 25 height 25
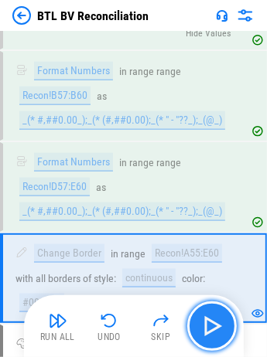
click at [216, 324] on img "button" at bounding box center [211, 326] width 25 height 25
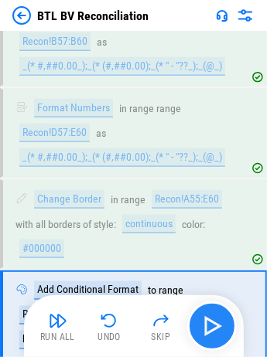
scroll to position [4816, 0]
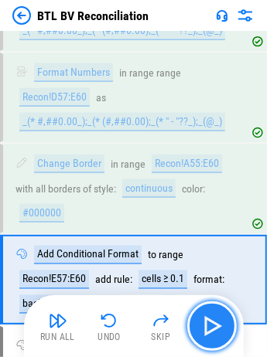
click at [216, 324] on img "button" at bounding box center [211, 326] width 25 height 25
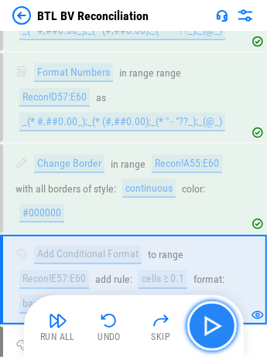
click at [216, 324] on img "button" at bounding box center [211, 326] width 25 height 25
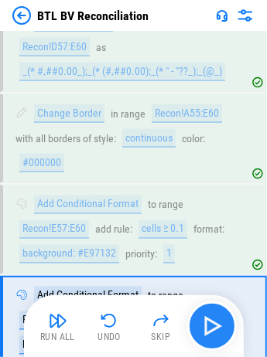
scroll to position [4884, 0]
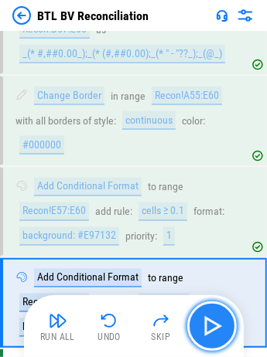
click at [216, 324] on img "button" at bounding box center [211, 326] width 25 height 25
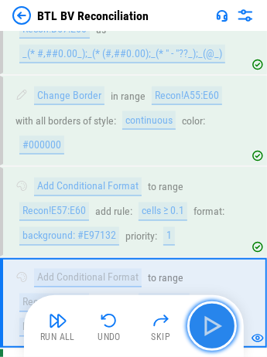
click at [216, 324] on img "button" at bounding box center [211, 326] width 25 height 25
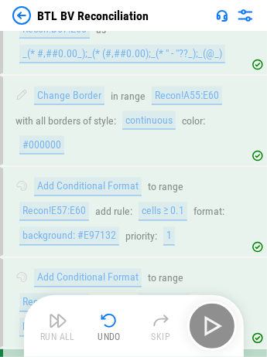
click at [216, 324] on div "Run All Undo Skip" at bounding box center [135, 325] width 204 height 49
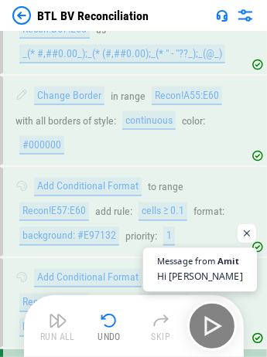
click at [192, 269] on span "Hi [PERSON_NAME]" at bounding box center [200, 276] width 86 height 15
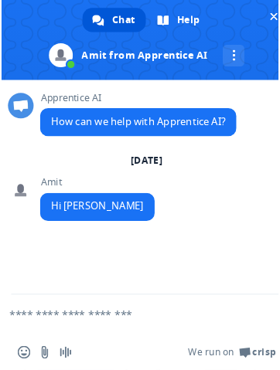
scroll to position [0, 0]
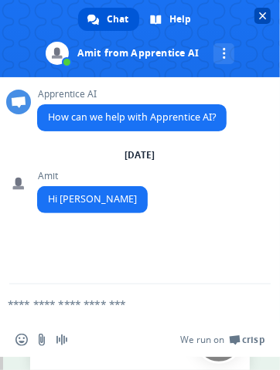
click at [251, 16] on span "Close chat" at bounding box center [263, 16] width 8 height 8
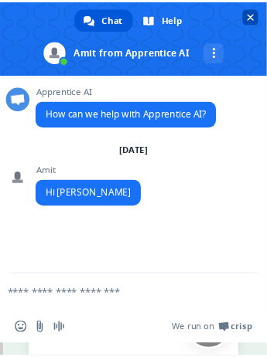
scroll to position [4884, 0]
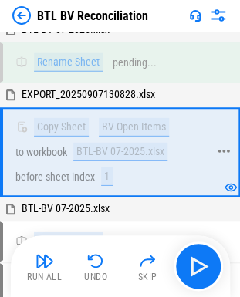
scroll to position [538, 0]
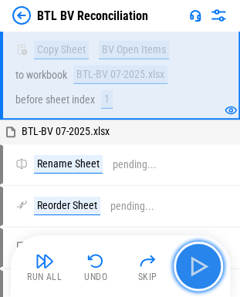
click at [203, 254] on img "button" at bounding box center [198, 266] width 25 height 25
